Goal: Download file/media

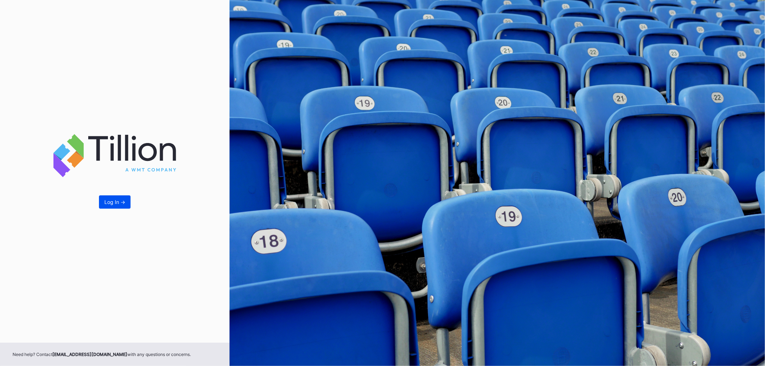
click at [115, 202] on div "Log In ->" at bounding box center [114, 202] width 21 height 6
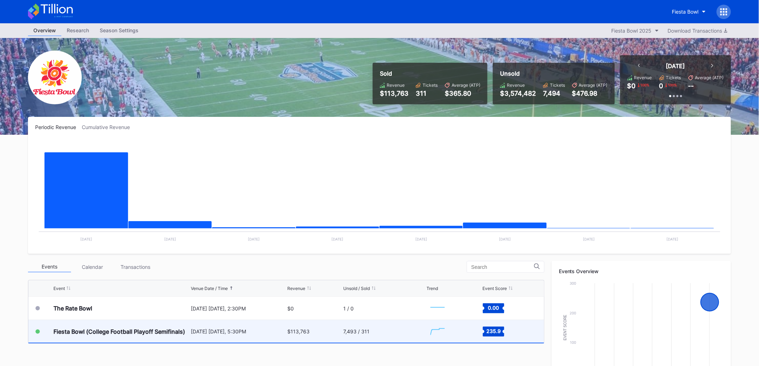
click at [164, 335] on div "Fiesta Bowl (College Football Playoff Semifinals)" at bounding box center [119, 331] width 132 height 7
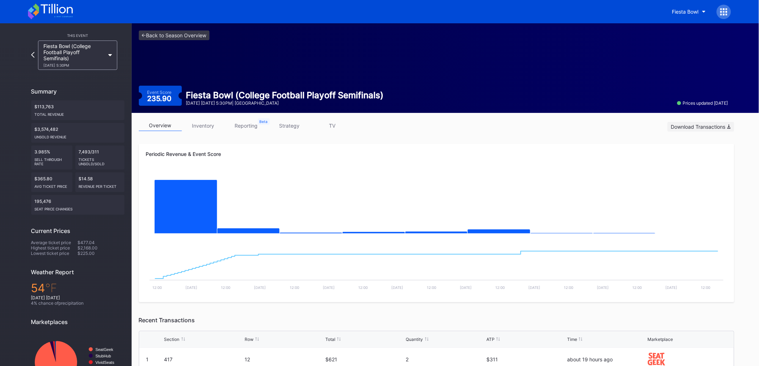
click at [697, 125] on div "Download Transactions" at bounding box center [701, 127] width 60 height 6
